Goal: Register for event/course

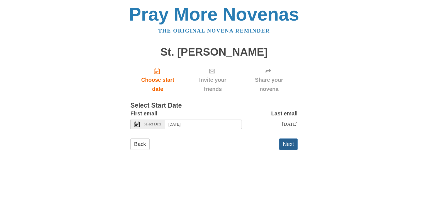
click at [290, 145] on button "Next" at bounding box center [288, 144] width 18 height 11
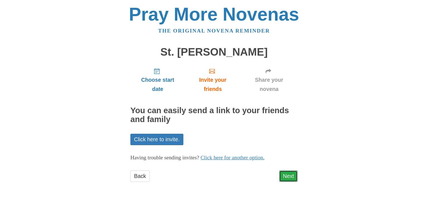
click at [290, 176] on link "Next" at bounding box center [288, 176] width 18 height 11
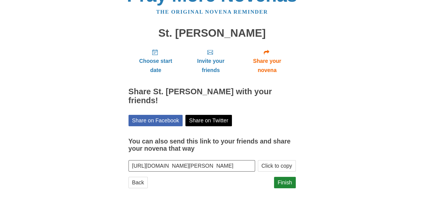
scroll to position [20, 0]
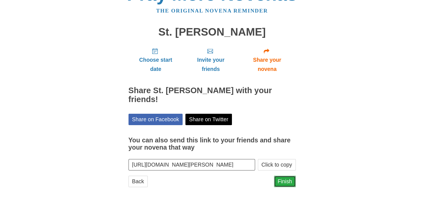
click at [290, 183] on link "Finish" at bounding box center [285, 181] width 22 height 11
